Goal: Navigation & Orientation: Find specific page/section

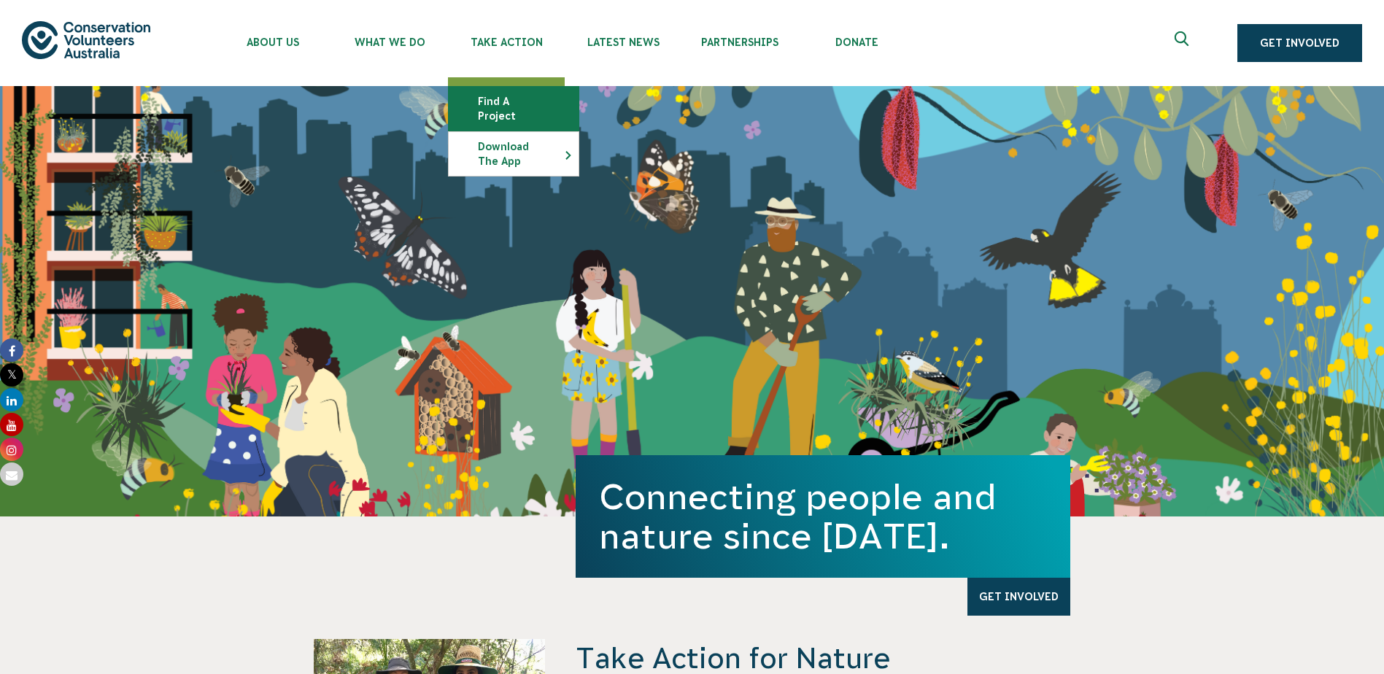
click at [516, 106] on link "Find a project" at bounding box center [514, 109] width 130 height 44
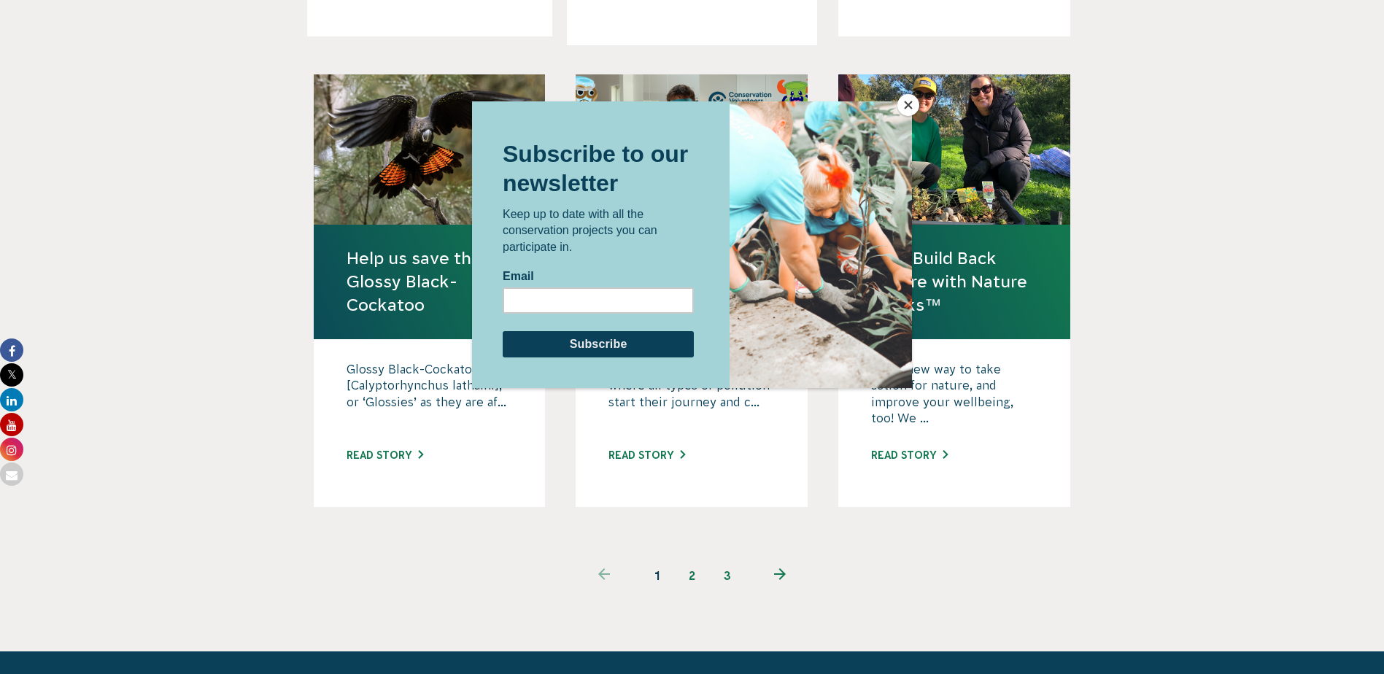
scroll to position [1386, 0]
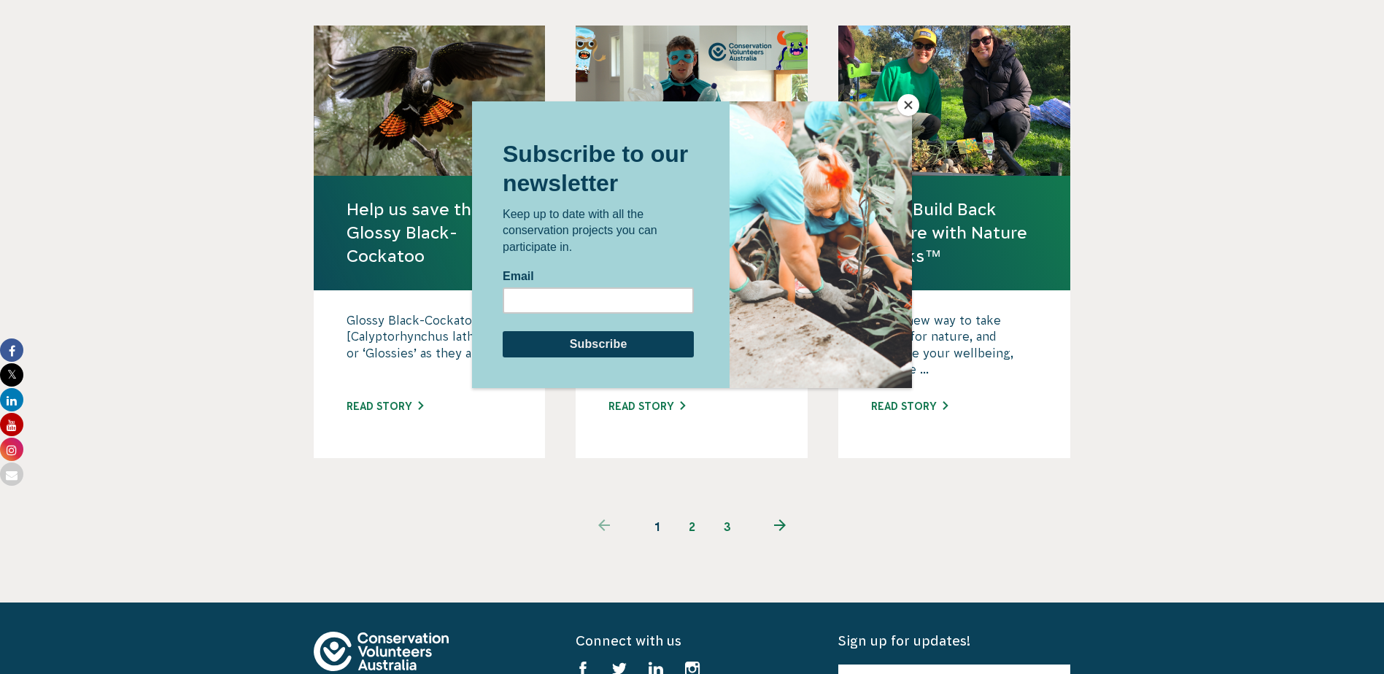
click at [904, 101] on button "Close" at bounding box center [908, 105] width 22 height 22
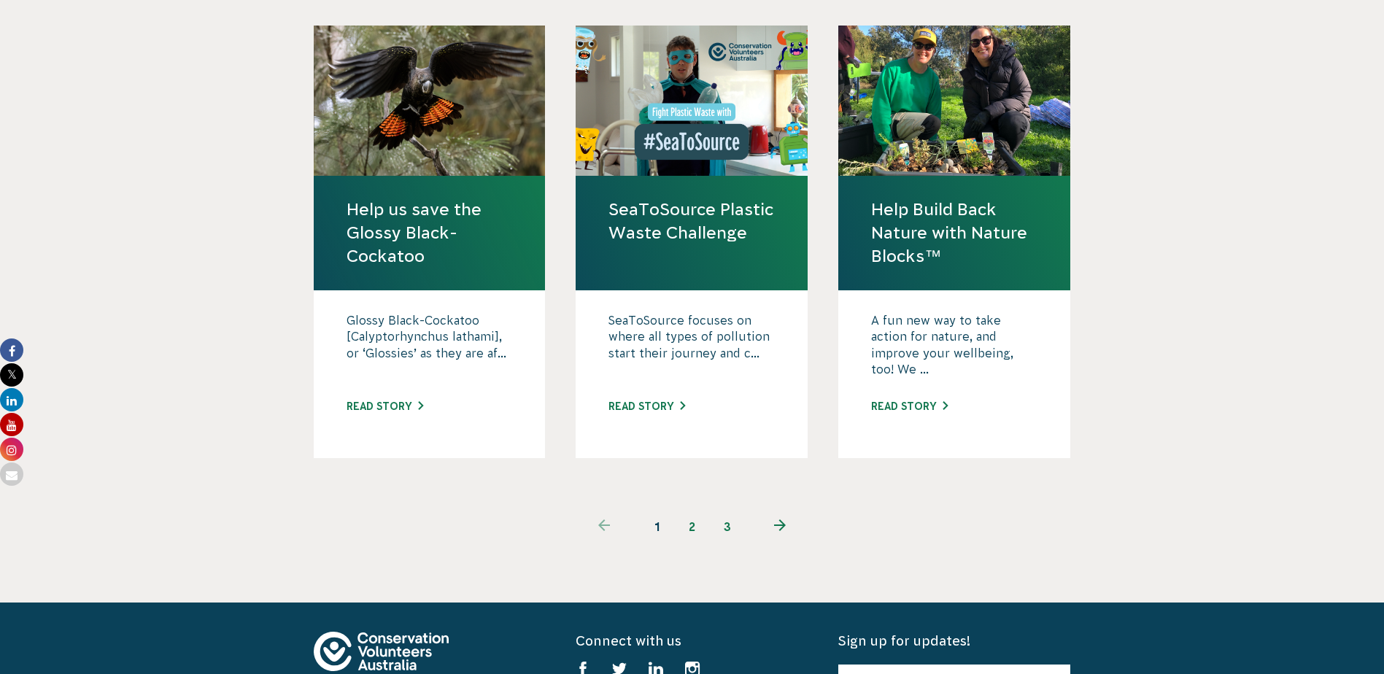
click at [694, 509] on link "2" at bounding box center [692, 526] width 35 height 35
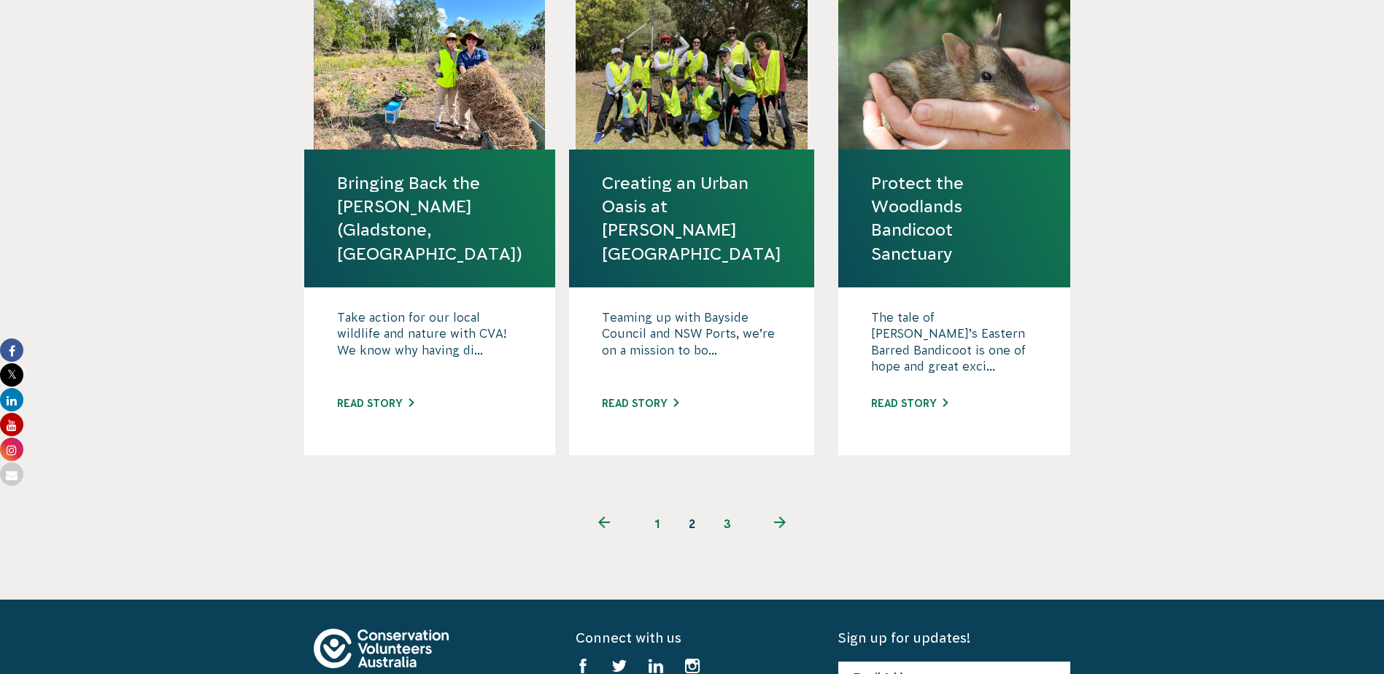
scroll to position [1459, 0]
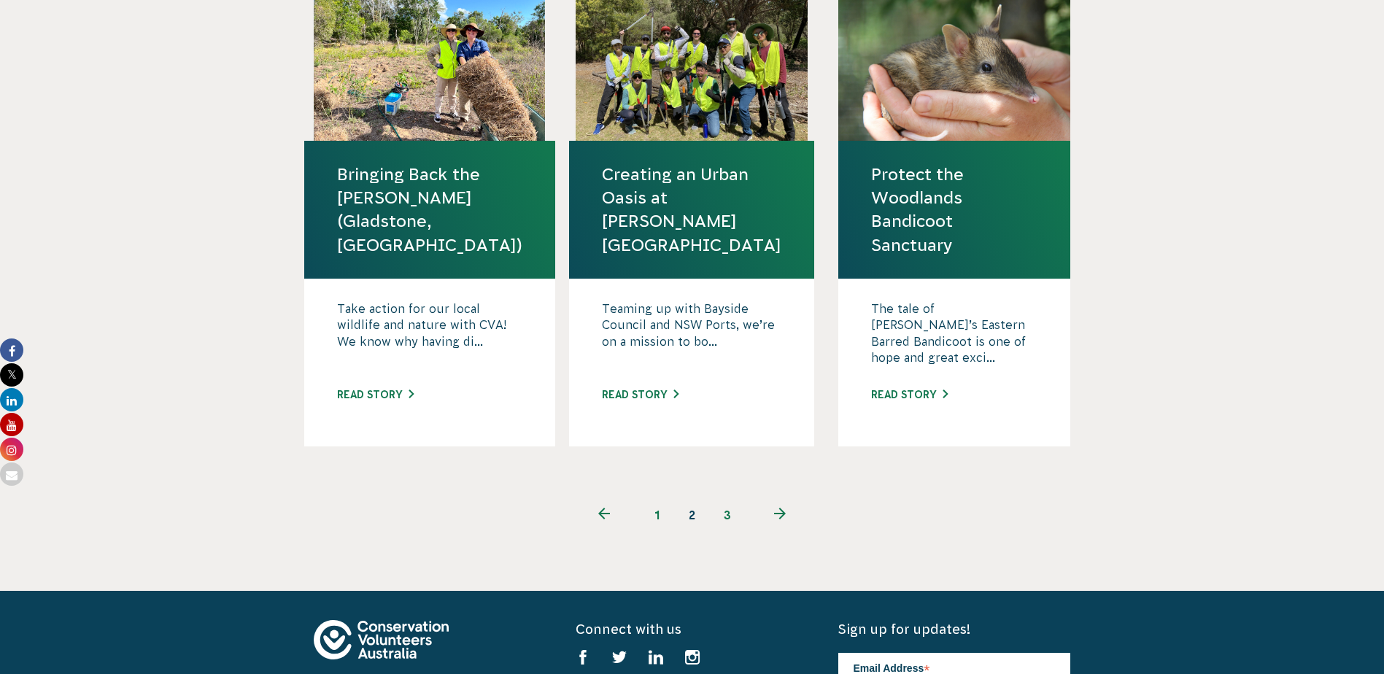
click at [727, 497] on link "3" at bounding box center [727, 514] width 35 height 35
